Goal: Answer question/provide support: Share knowledge or assist other users

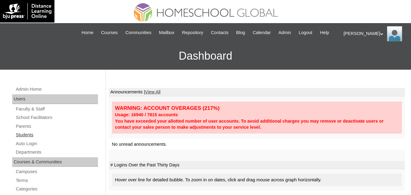
click at [30, 139] on link "Students" at bounding box center [56, 135] width 83 height 8
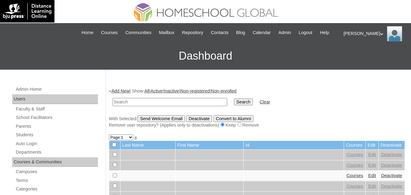
click at [141, 106] on input "text" at bounding box center [170, 102] width 115 height 8
click at [24, 148] on link "Auto Login" at bounding box center [56, 144] width 83 height 8
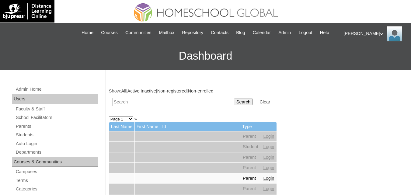
click at [128, 106] on input "text" at bounding box center [170, 102] width 115 height 8
paste input "Ceana Ja'aziel"
type input "Ceana Ja'aziel"
click at [234, 105] on input "Search" at bounding box center [243, 102] width 19 height 7
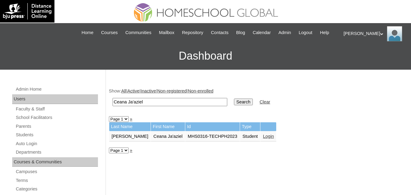
click at [263, 139] on link "Login" at bounding box center [268, 136] width 11 height 5
